Goal: Use online tool/utility: Utilize a website feature to perform a specific function

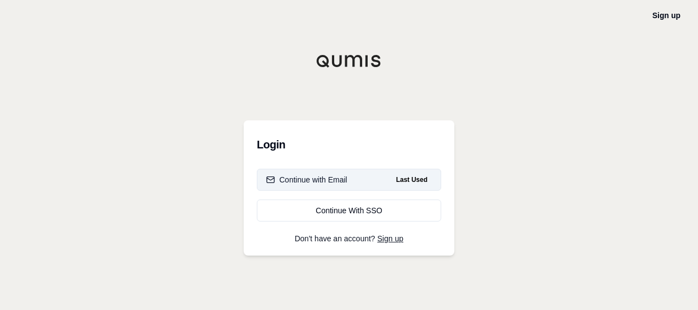
click at [380, 175] on button "Continue with Email Last Used" at bounding box center [349, 180] width 184 height 22
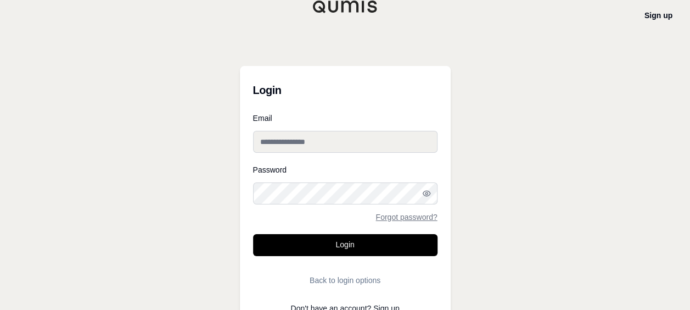
type input "**********"
click at [290, 141] on input "**********" at bounding box center [345, 142] width 184 height 22
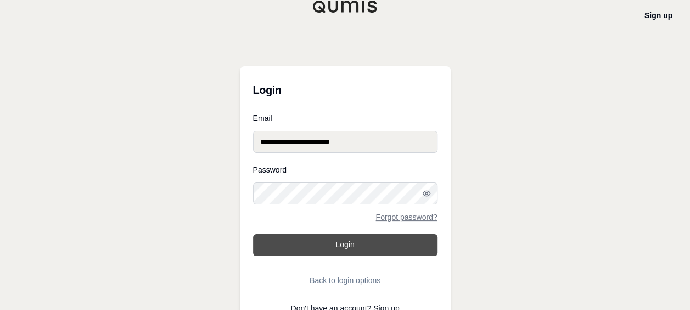
click at [286, 250] on button "Login" at bounding box center [345, 245] width 184 height 22
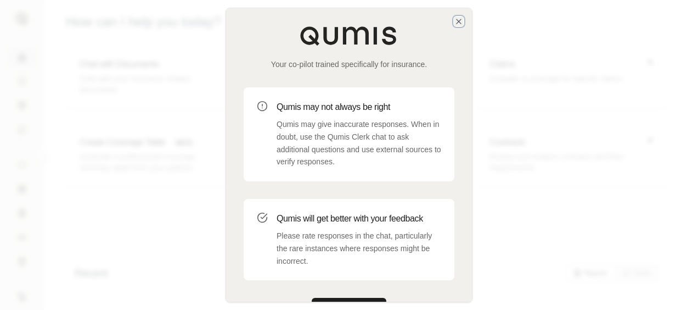
drag, startPoint x: 462, startPoint y: 23, endPoint x: 462, endPoint y: 70, distance: 46.7
click at [462, 23] on icon "button" at bounding box center [459, 21] width 9 height 9
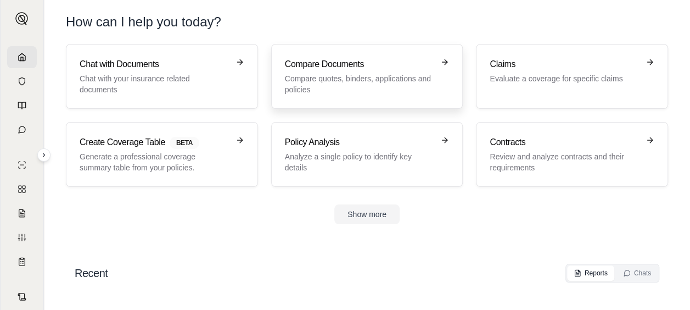
click at [330, 67] on h3 "Compare Documents" at bounding box center [359, 64] width 149 height 13
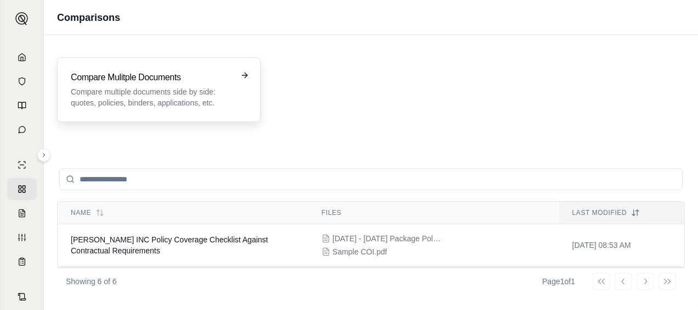
click at [211, 71] on h3 "Compare Mulitple Documents" at bounding box center [151, 77] width 161 height 13
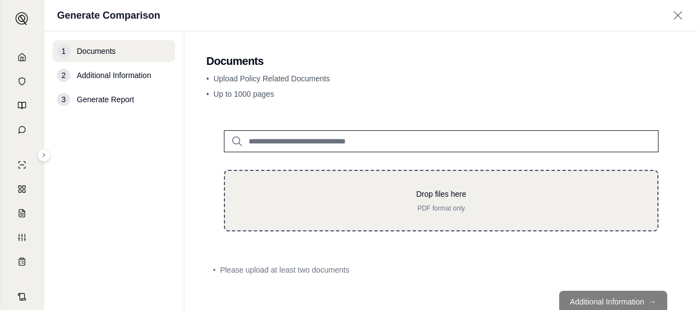
click at [298, 204] on p "PDF format only" at bounding box center [441, 208] width 397 height 9
type input "**********"
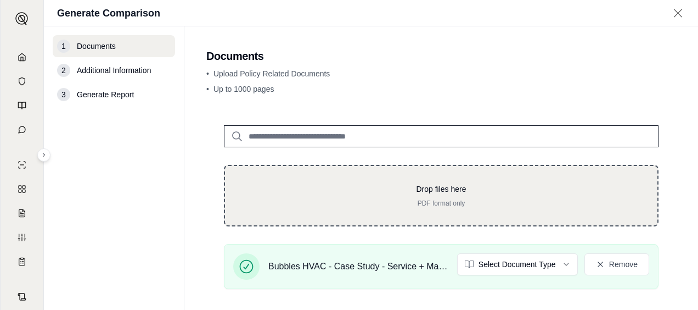
scroll to position [55, 0]
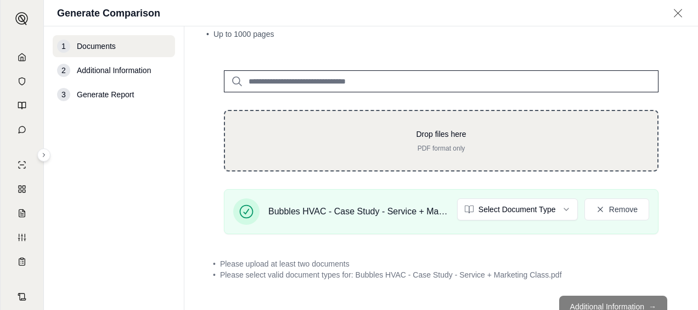
drag, startPoint x: 348, startPoint y: 139, endPoint x: 271, endPoint y: 148, distance: 77.9
click at [271, 148] on p "PDF format only" at bounding box center [441, 148] width 397 height 9
type input "**********"
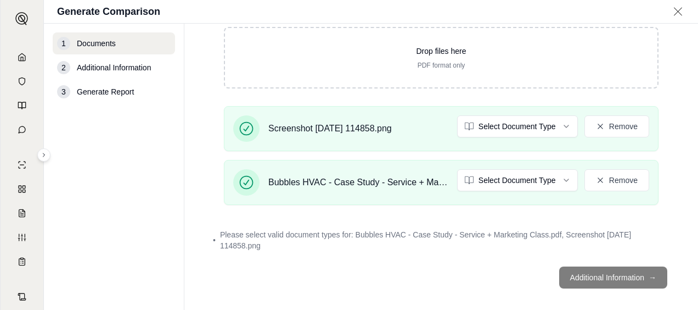
scroll to position [143, 0]
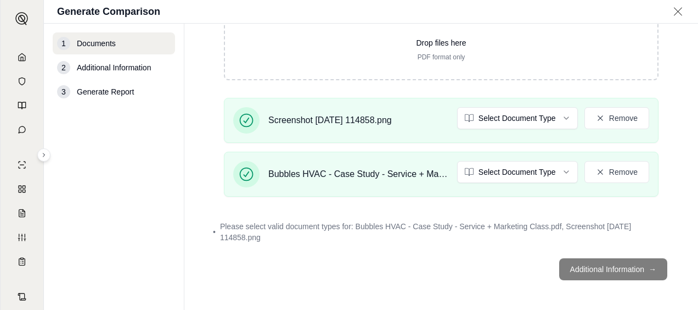
click at [580, 264] on footer "Additional Information →" at bounding box center [441, 269] width 470 height 40
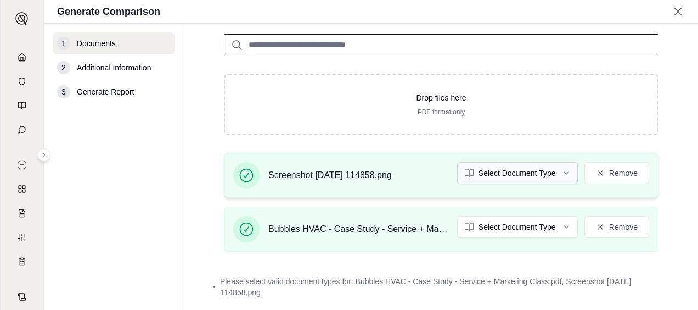
click at [535, 178] on html "A Generate Comparison 1 Documents 2 Additional Information 3 Generate Report Do…" at bounding box center [349, 155] width 698 height 310
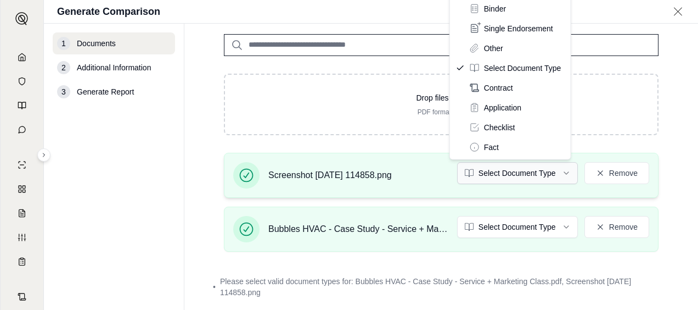
click at [500, 182] on html "A Generate Comparison 1 Documents 2 Additional Information 3 Generate Report Do…" at bounding box center [349, 155] width 698 height 310
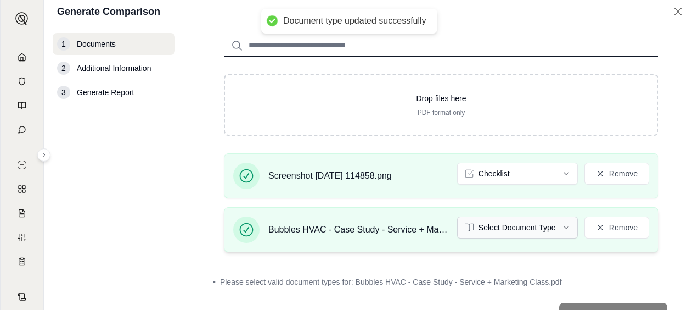
click at [478, 220] on html "Document type updated successfully A Generate Comparison 1 Documents 2 Addition…" at bounding box center [349, 155] width 698 height 310
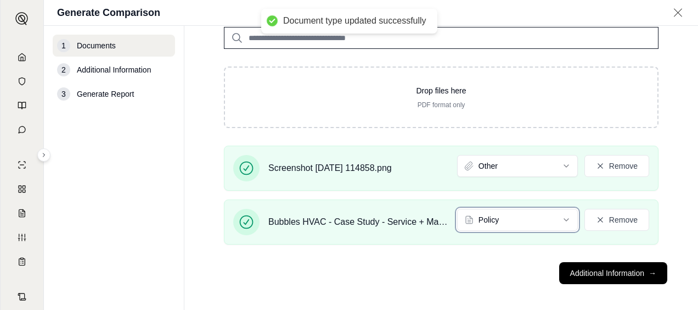
scroll to position [102, 0]
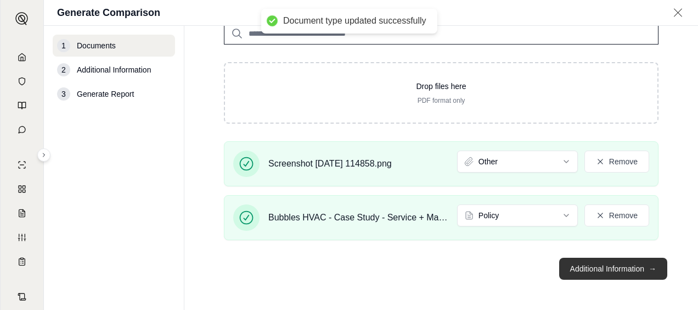
drag, startPoint x: 610, startPoint y: 276, endPoint x: 604, endPoint y: 269, distance: 9.7
click at [610, 276] on button "Additional Information →" at bounding box center [613, 268] width 108 height 22
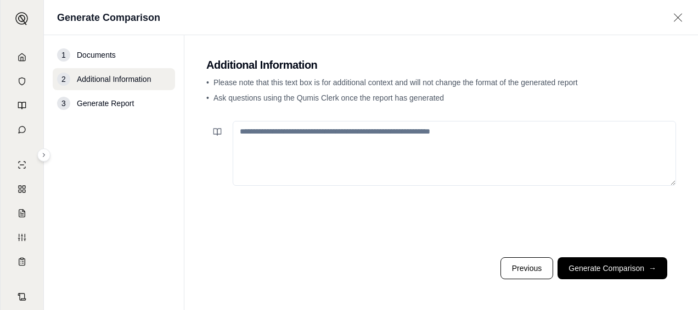
click at [316, 132] on textarea at bounding box center [455, 153] width 444 height 65
type textarea "**********"
click at [566, 260] on button "Generate Comparison →" at bounding box center [613, 268] width 110 height 22
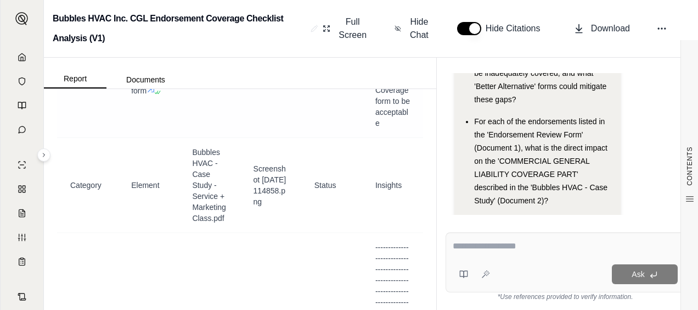
scroll to position [4703, 0]
